Goal: Find specific page/section: Find specific page/section

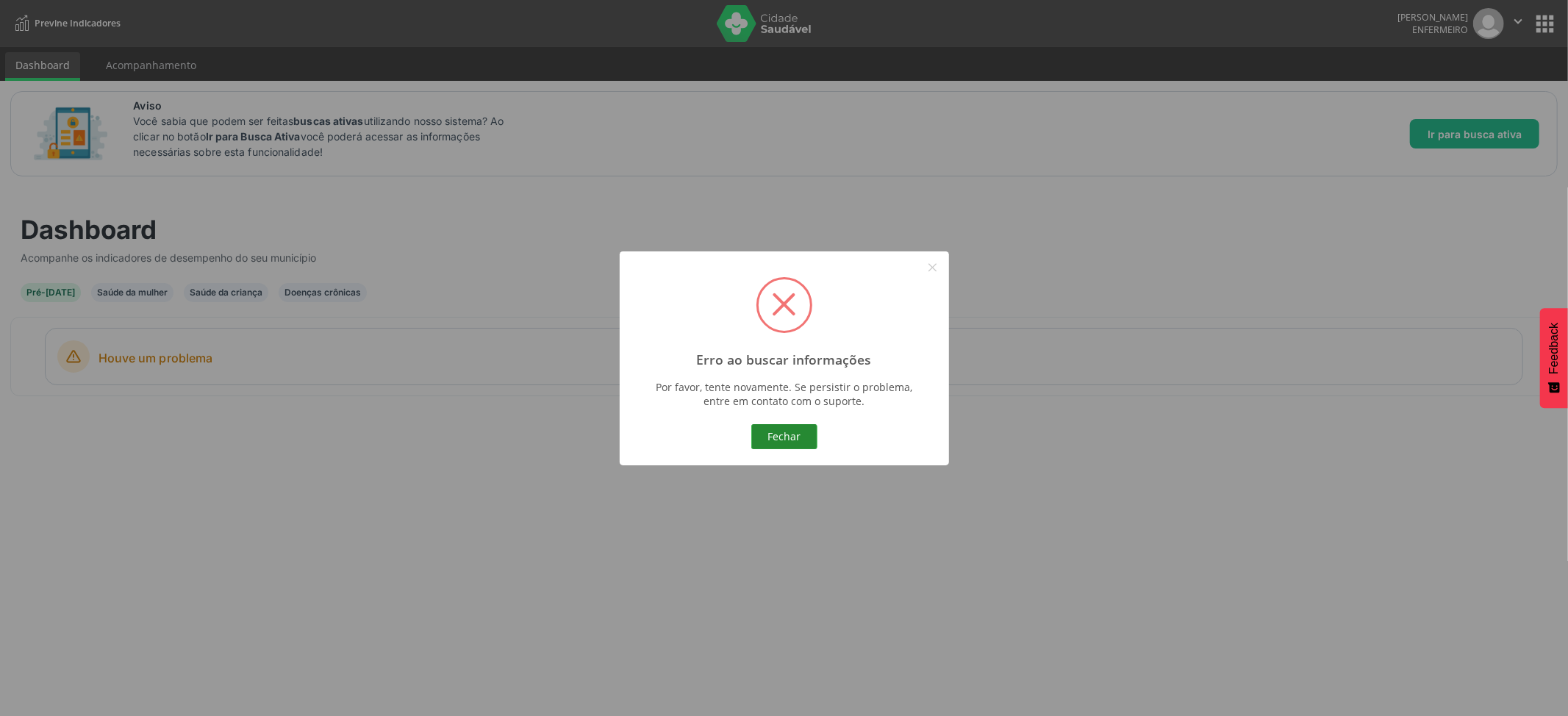
click at [786, 437] on button "Fechar" at bounding box center [784, 437] width 66 height 25
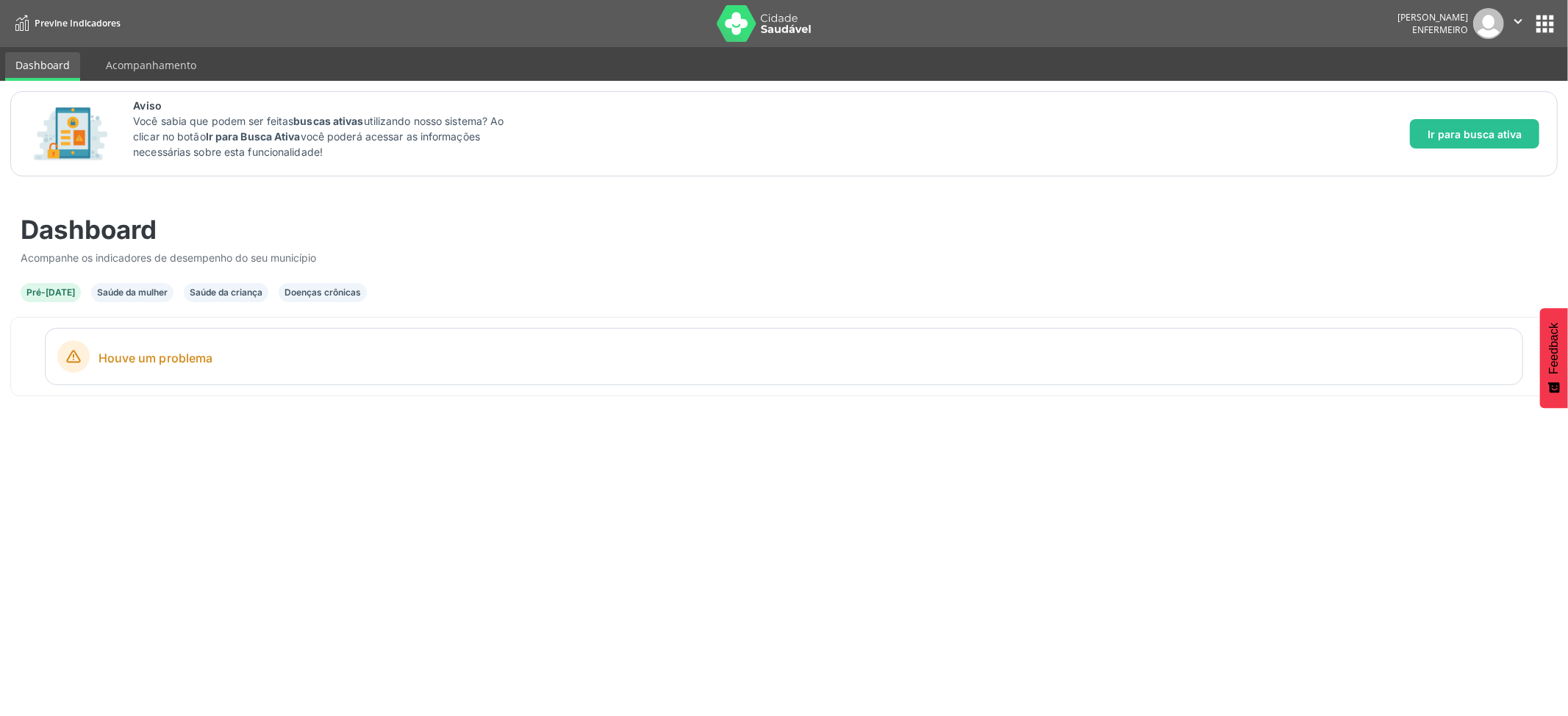
click at [330, 289] on div "Doenças crônicas" at bounding box center [322, 292] width 76 height 13
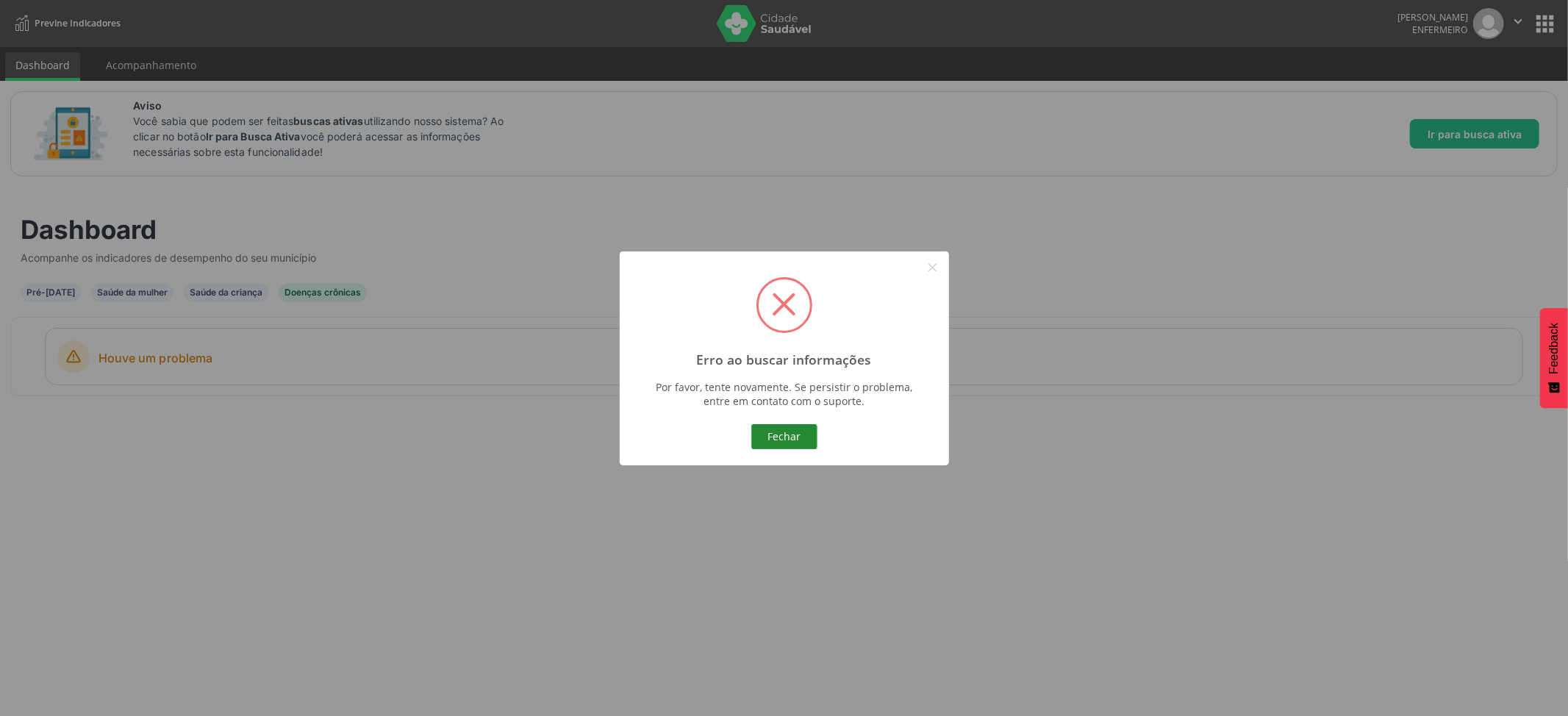
click at [804, 447] on button "Fechar" at bounding box center [784, 437] width 66 height 25
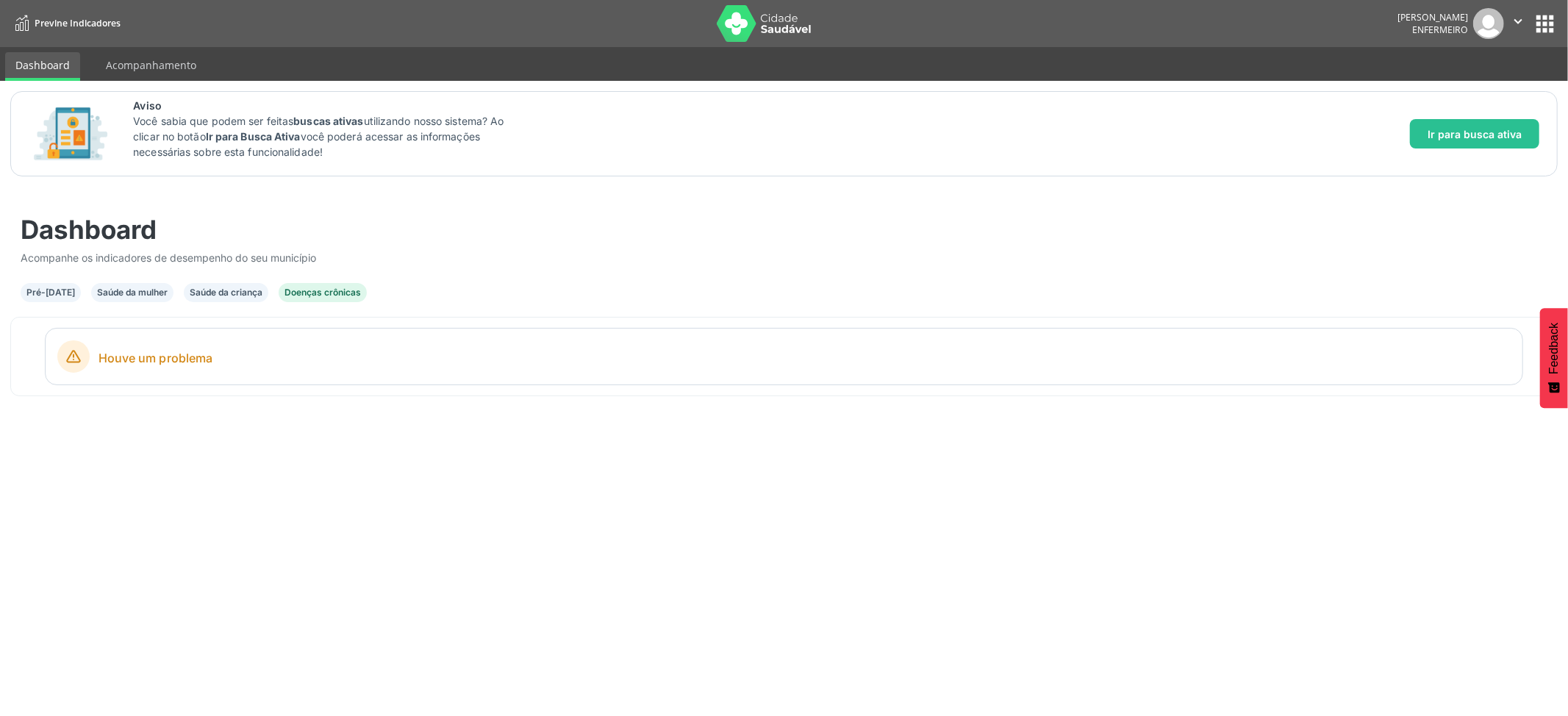
click at [289, 291] on div "Doenças crônicas" at bounding box center [322, 292] width 76 height 13
click at [211, 292] on div "Saúde da criança" at bounding box center [226, 292] width 73 height 13
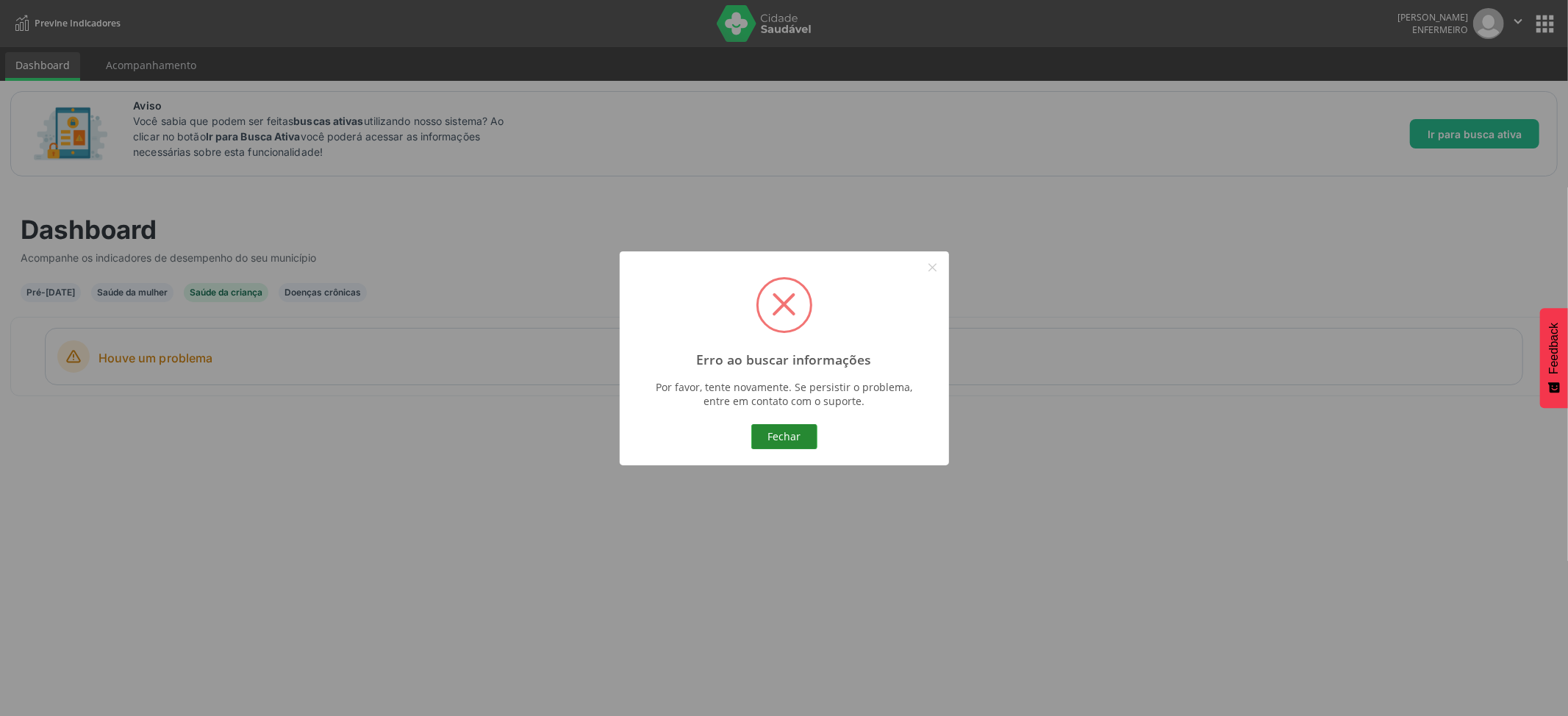
click at [800, 439] on button "Fechar" at bounding box center [784, 437] width 66 height 25
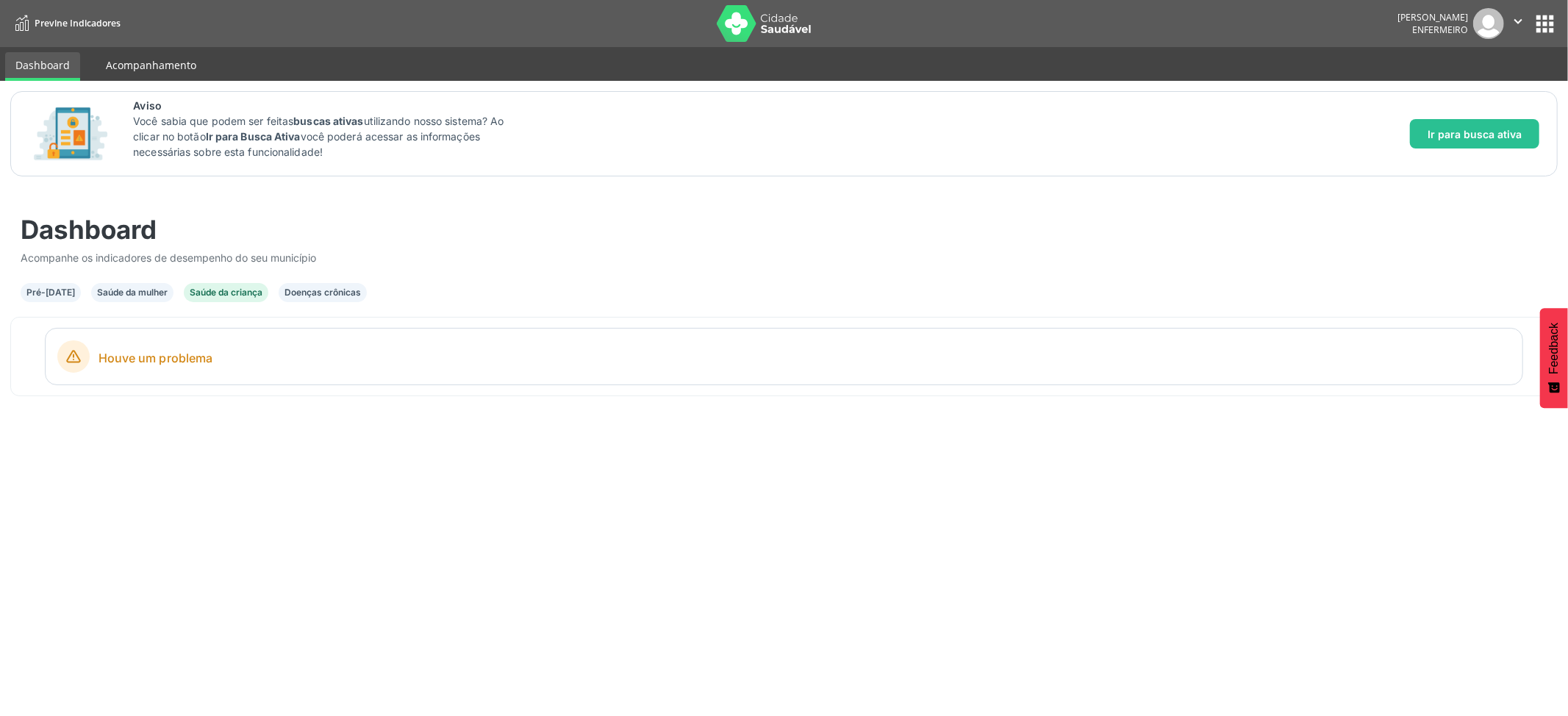
click at [165, 68] on link "Acompanhamento" at bounding box center [151, 65] width 111 height 26
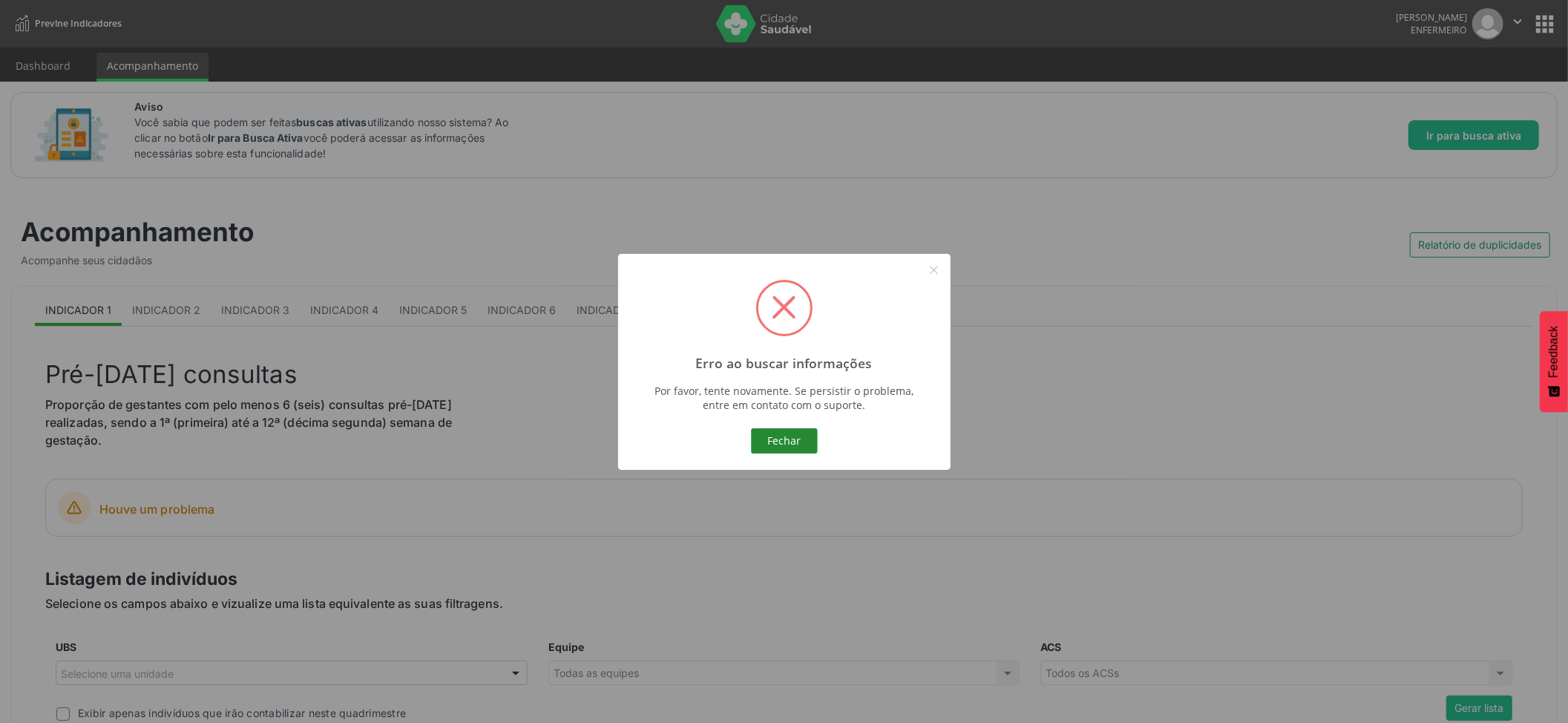
click at [783, 435] on button "Fechar" at bounding box center [784, 441] width 67 height 25
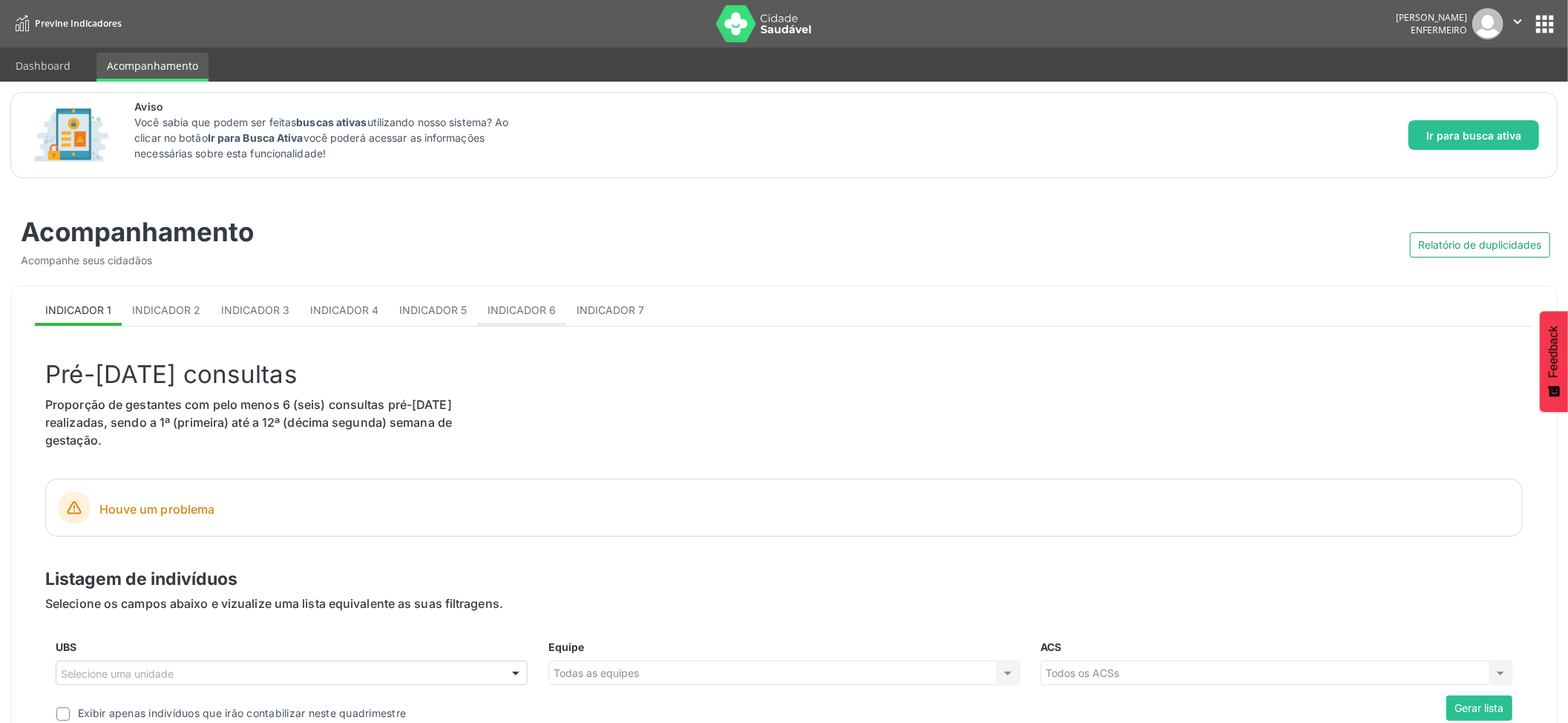
click at [526, 318] on link "Indicador 6" at bounding box center [521, 311] width 89 height 29
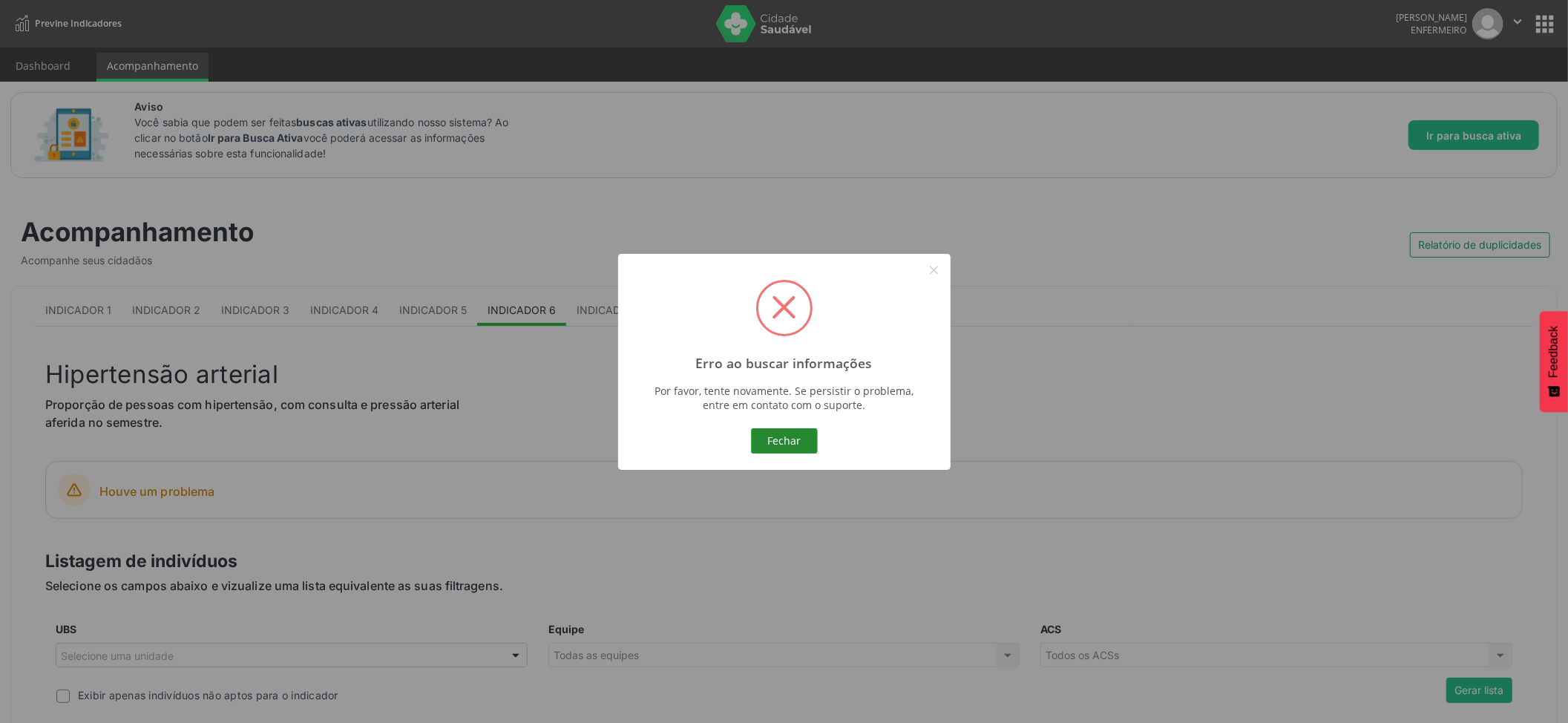
click at [772, 441] on button "Fechar" at bounding box center [784, 441] width 67 height 25
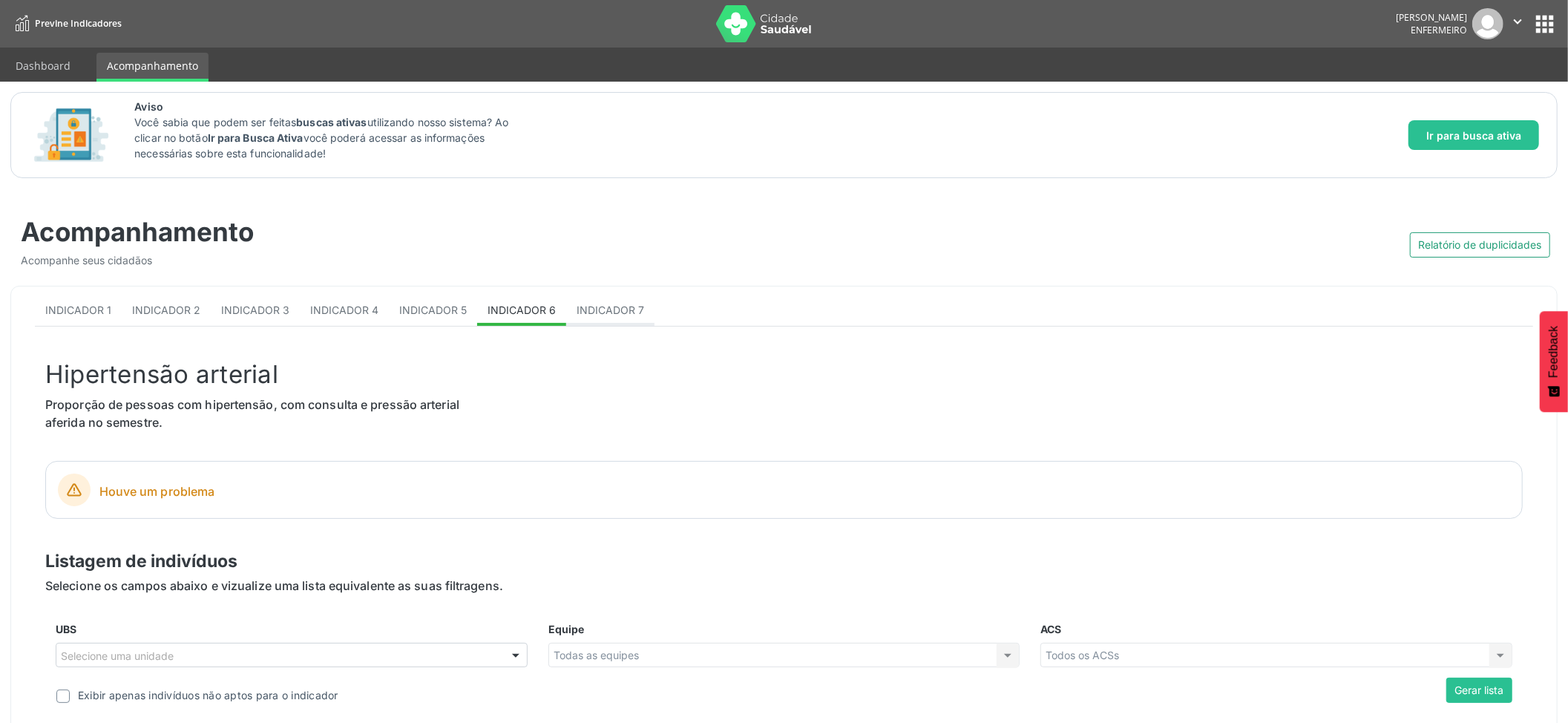
click at [589, 315] on span "Indicador 7" at bounding box center [611, 310] width 68 height 13
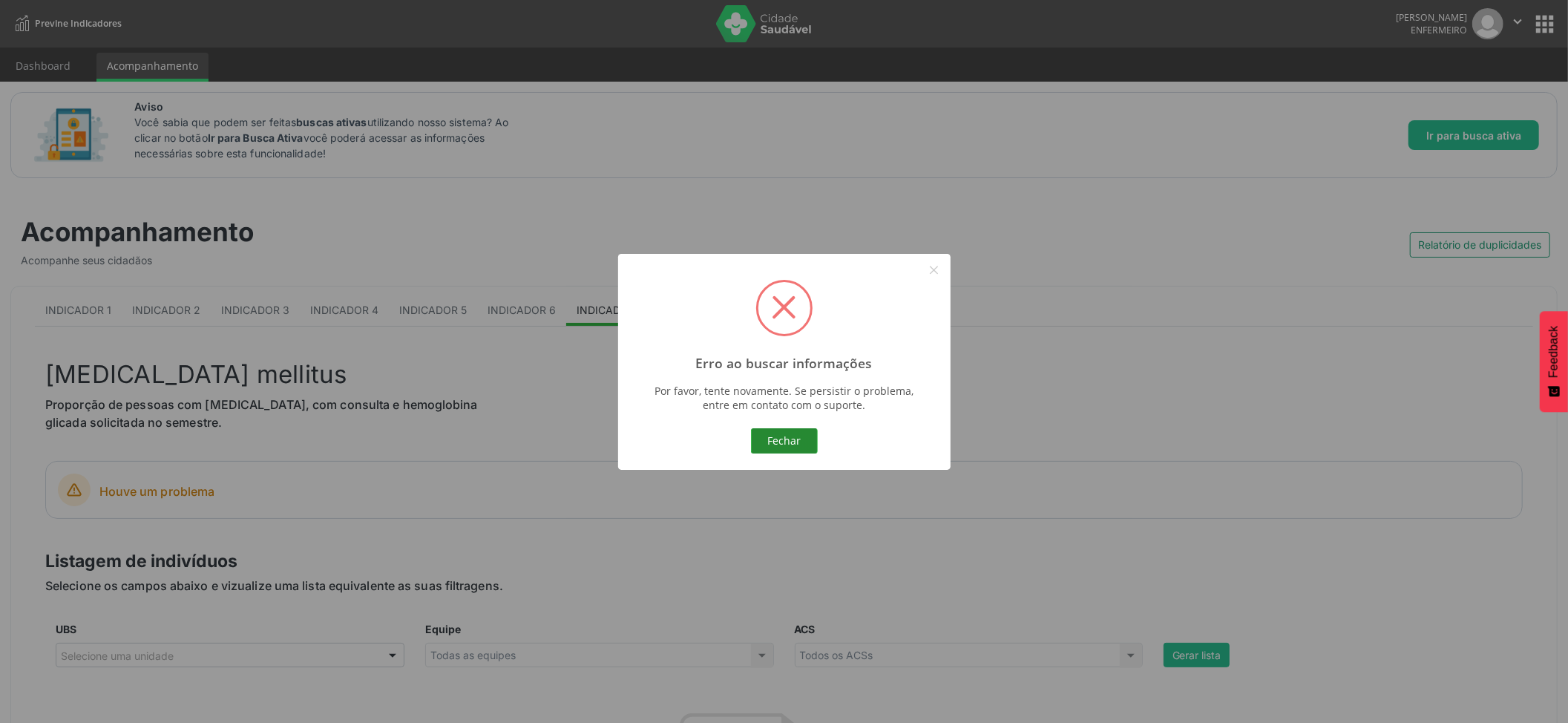
click at [809, 434] on button "Fechar" at bounding box center [784, 441] width 67 height 25
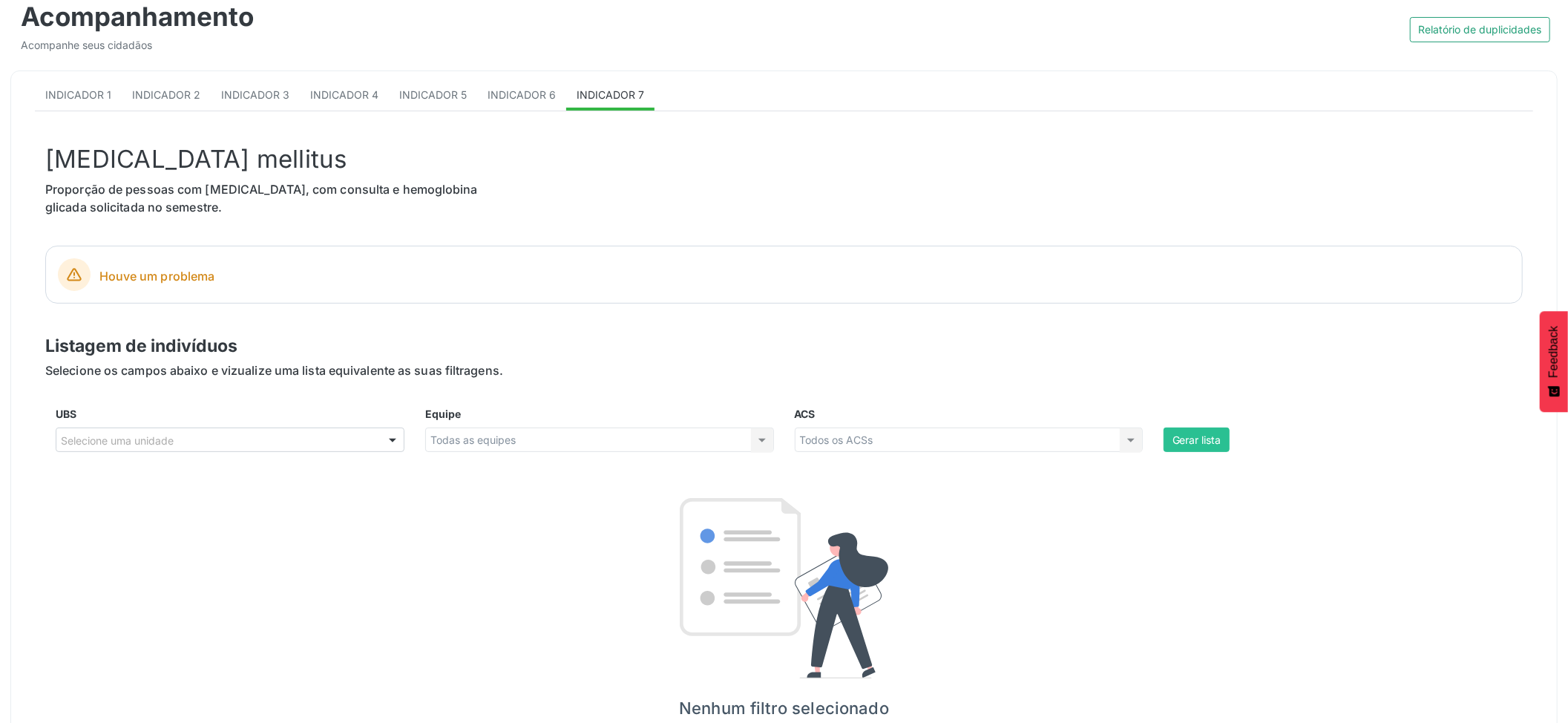
scroll to position [181, 0]
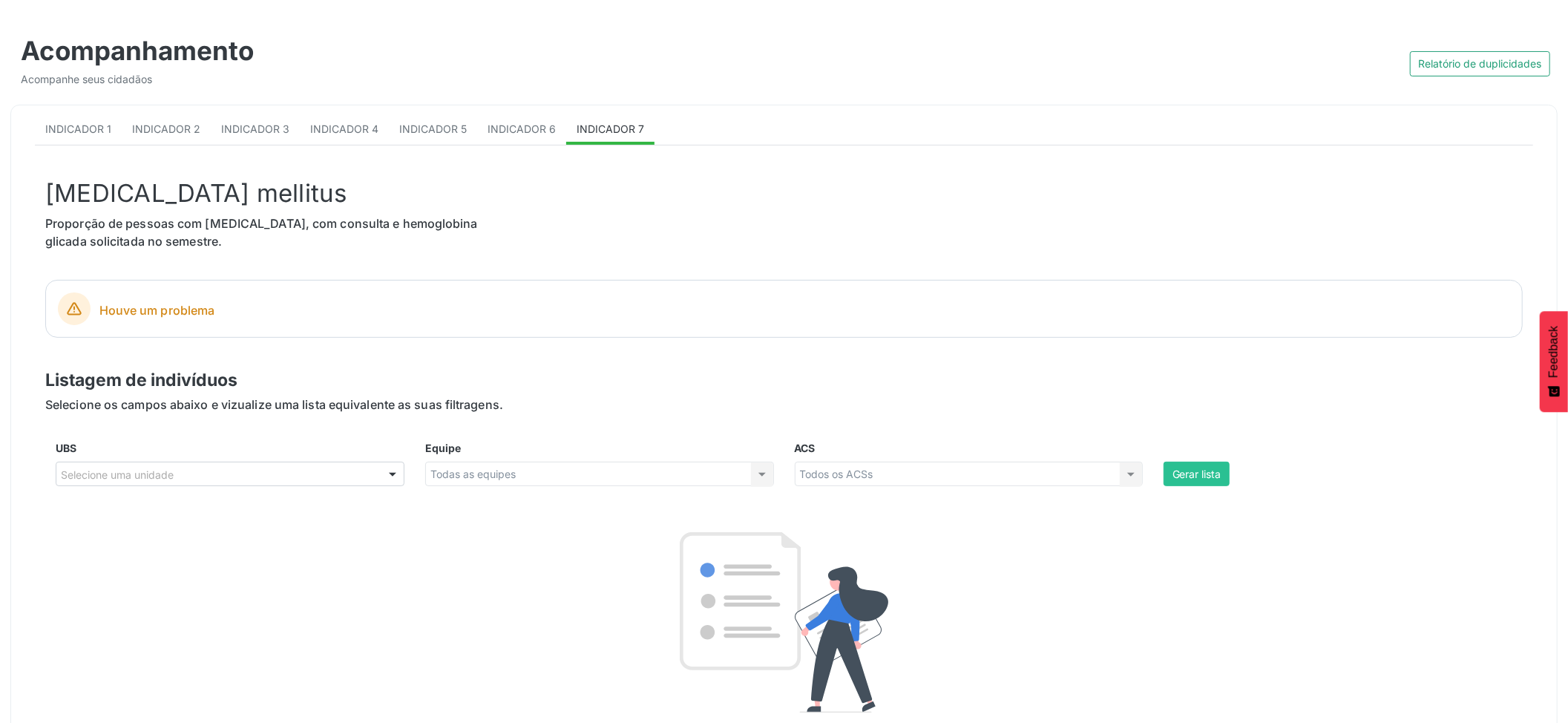
click at [76, 318] on div at bounding box center [74, 308] width 33 height 33
click at [841, 470] on div "Todos os ACSs Todos os ACSs Área descoberta Nenhum resultado encontrado para: "…" at bounding box center [969, 474] width 349 height 25
click at [1140, 474] on div "Todos os ACSs Todos os ACSs Área descoberta Nenhum resultado encontrado para: "…" at bounding box center [969, 474] width 349 height 25
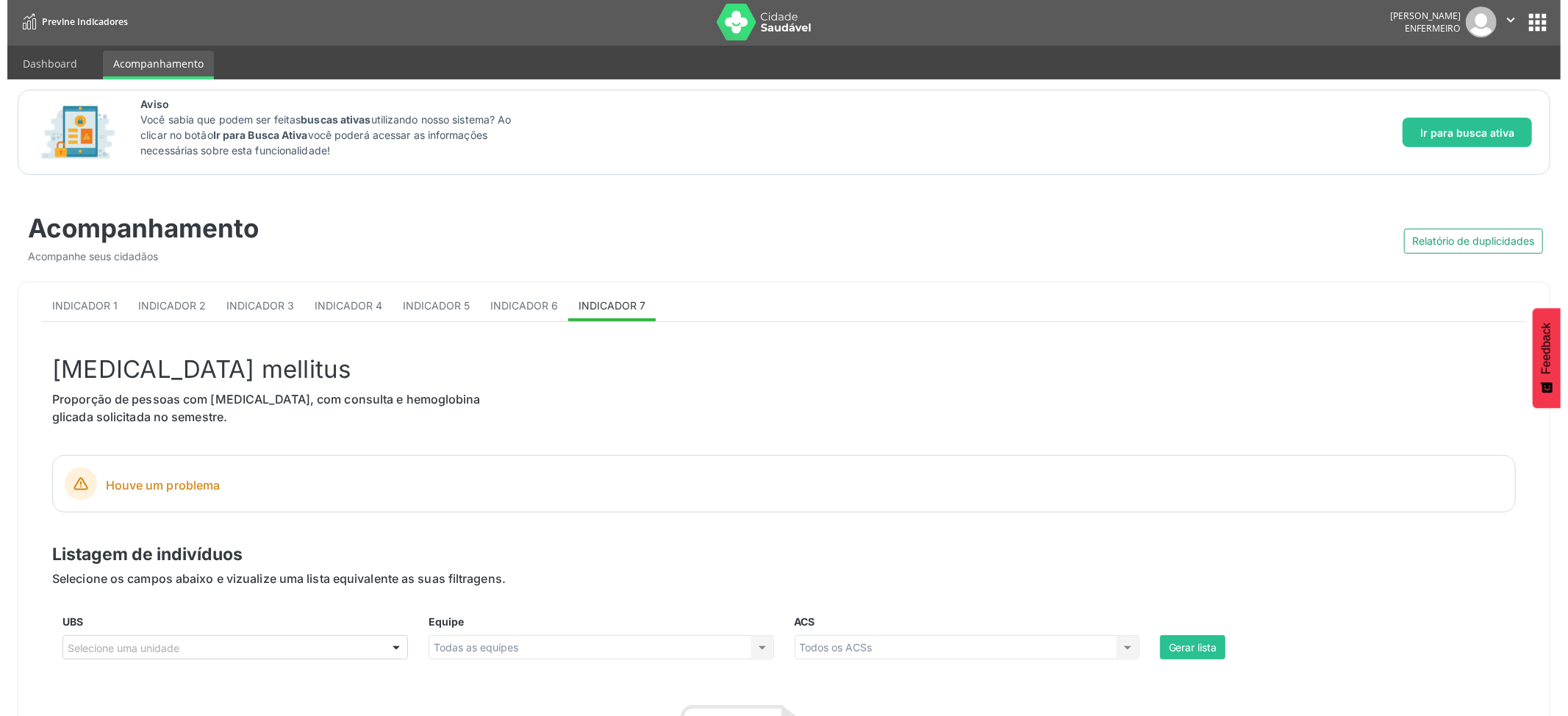
scroll to position [0, 0]
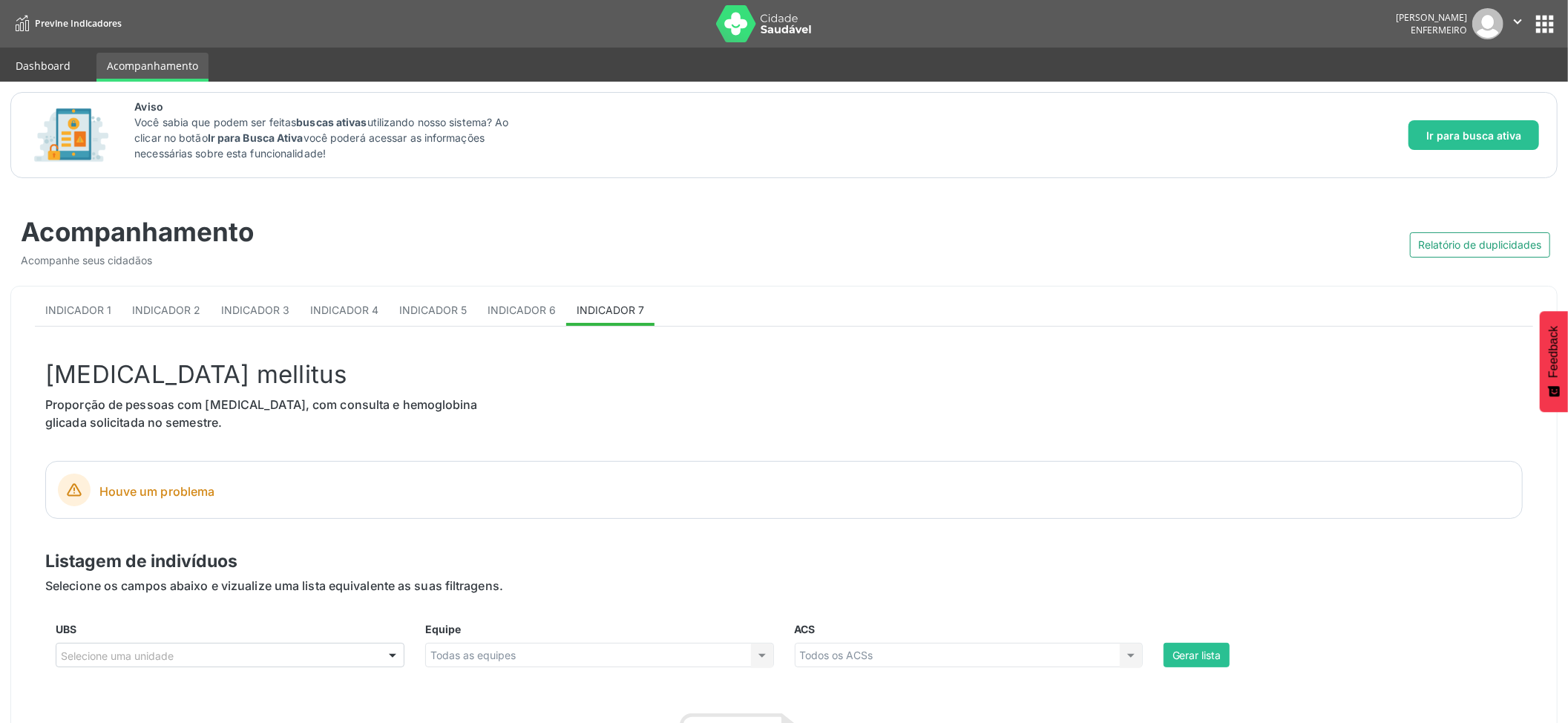
click at [34, 67] on link "Dashboard" at bounding box center [43, 66] width 76 height 26
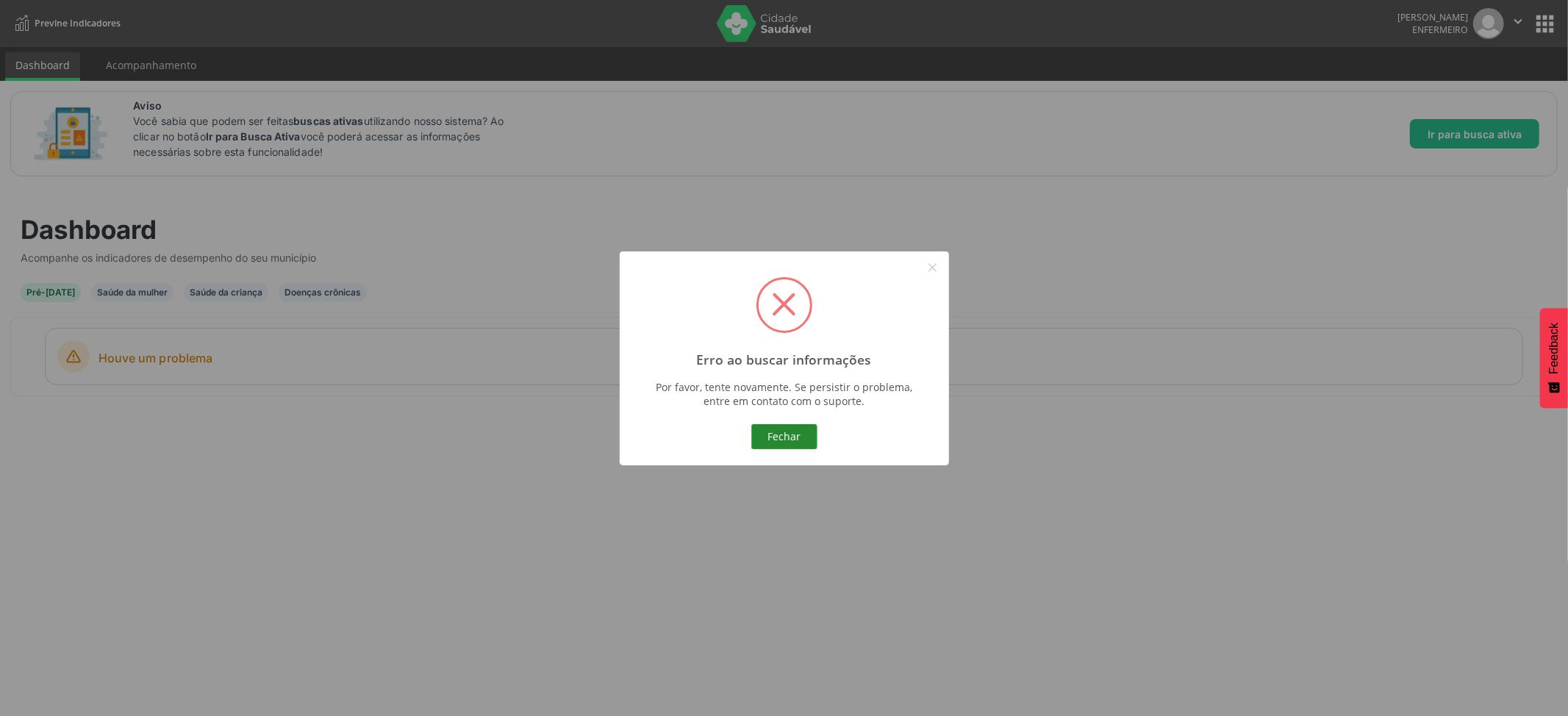
click at [801, 436] on button "Fechar" at bounding box center [784, 437] width 66 height 25
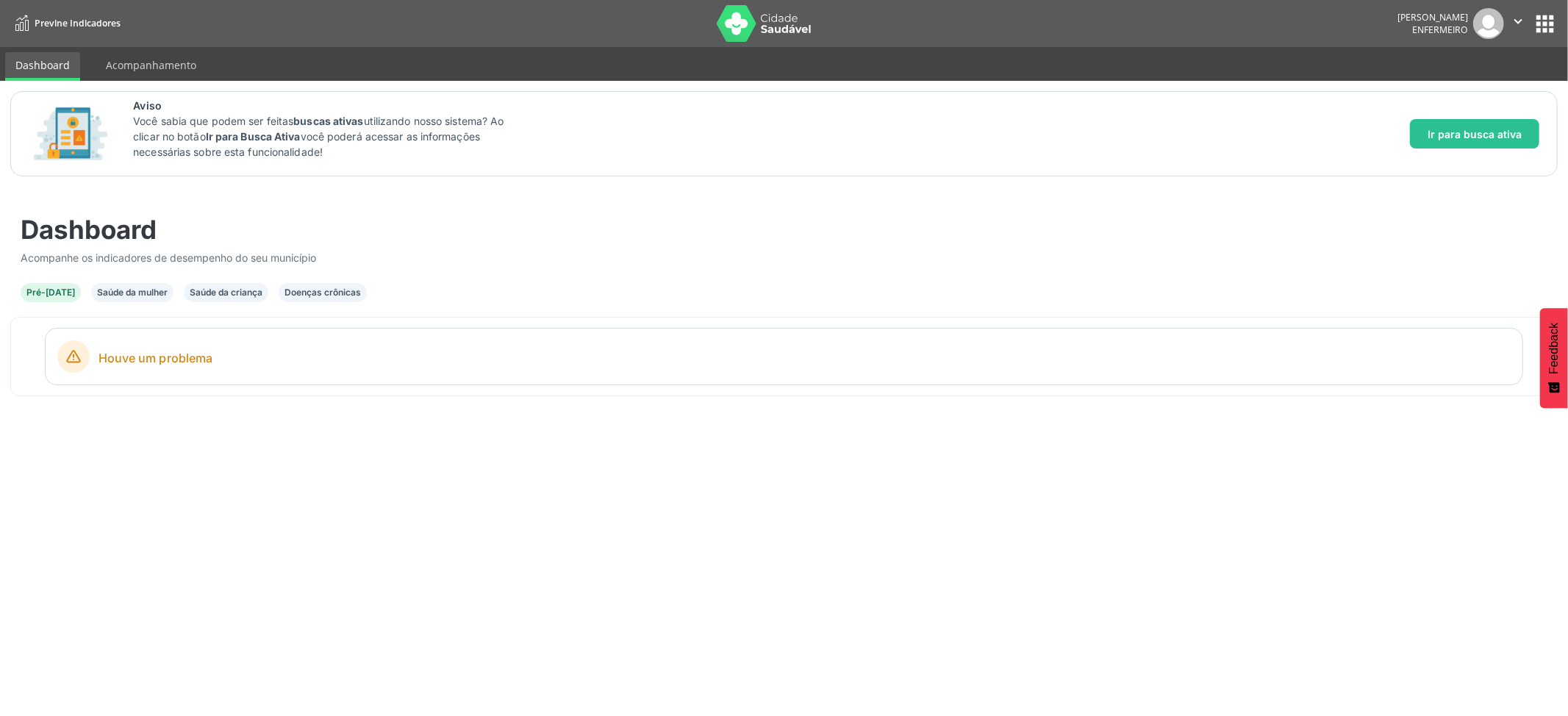
click at [1550, 18] on button "apps" at bounding box center [1545, 24] width 26 height 26
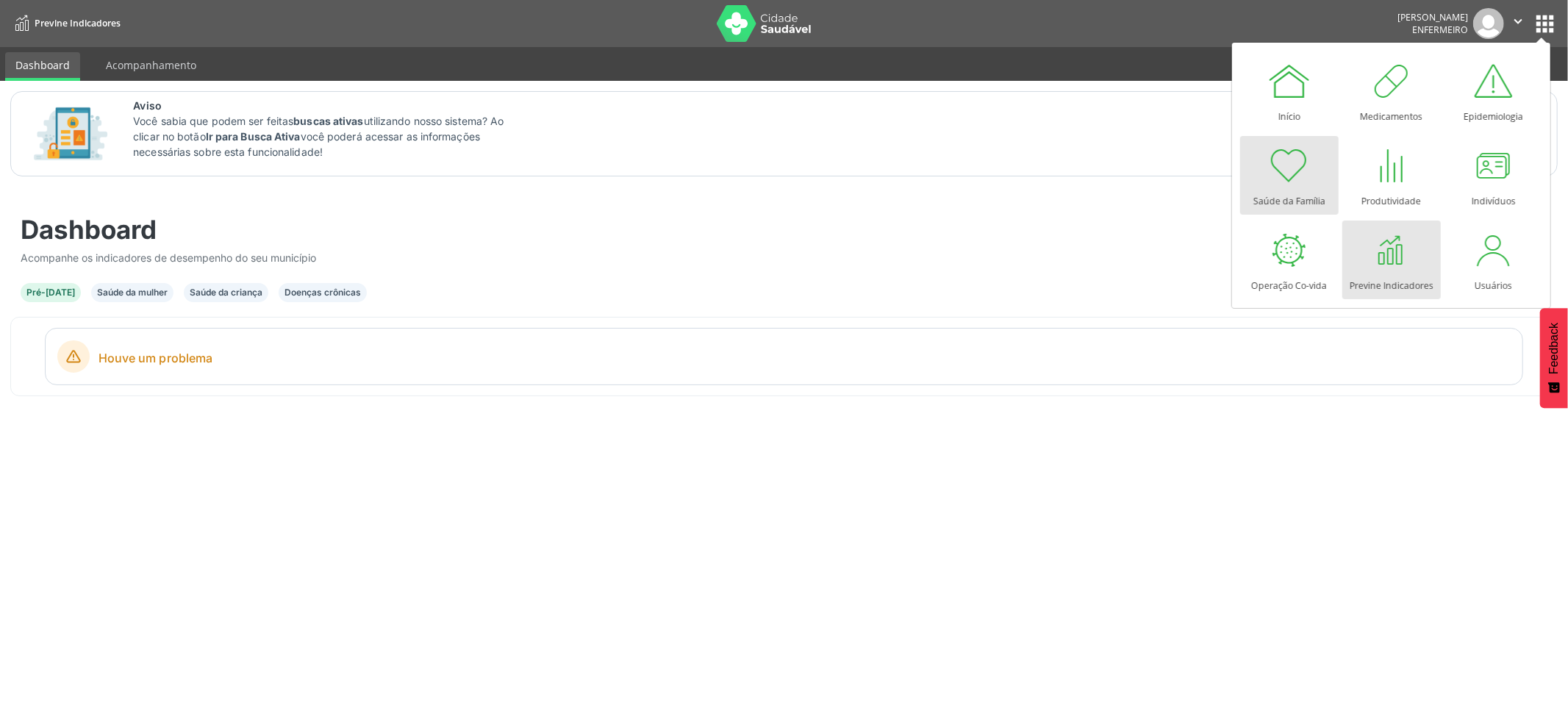
click at [1290, 162] on div at bounding box center [1290, 165] width 44 height 44
